Goal: Task Accomplishment & Management: Manage account settings

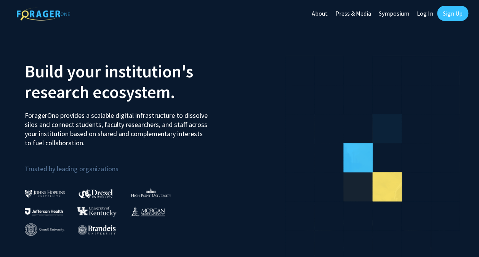
click at [426, 13] on link "Log In" at bounding box center [425, 13] width 24 height 27
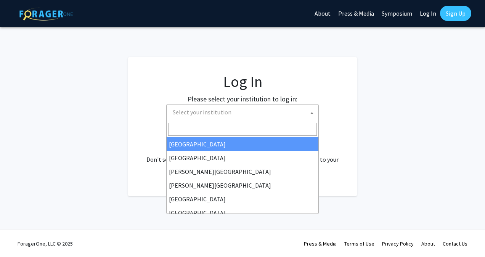
click at [223, 112] on span "Select your institution" at bounding box center [202, 112] width 59 height 8
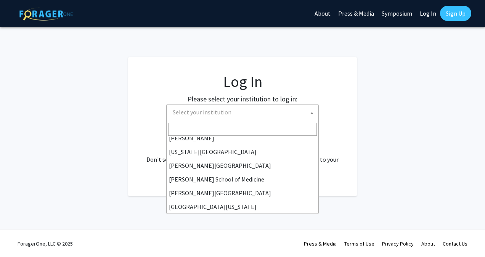
scroll to position [267, 0]
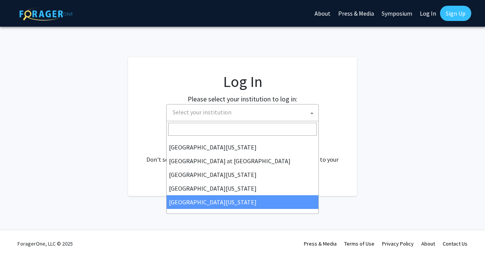
select select "33"
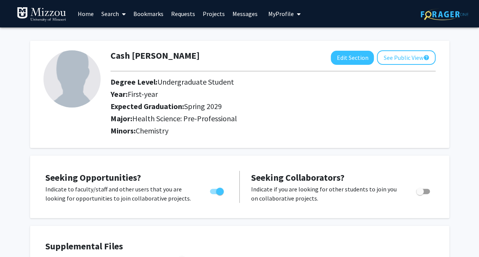
click at [275, 172] on span "Seeking Collaborators?" at bounding box center [297, 178] width 93 height 12
